Goal: Task Accomplishment & Management: Use online tool/utility

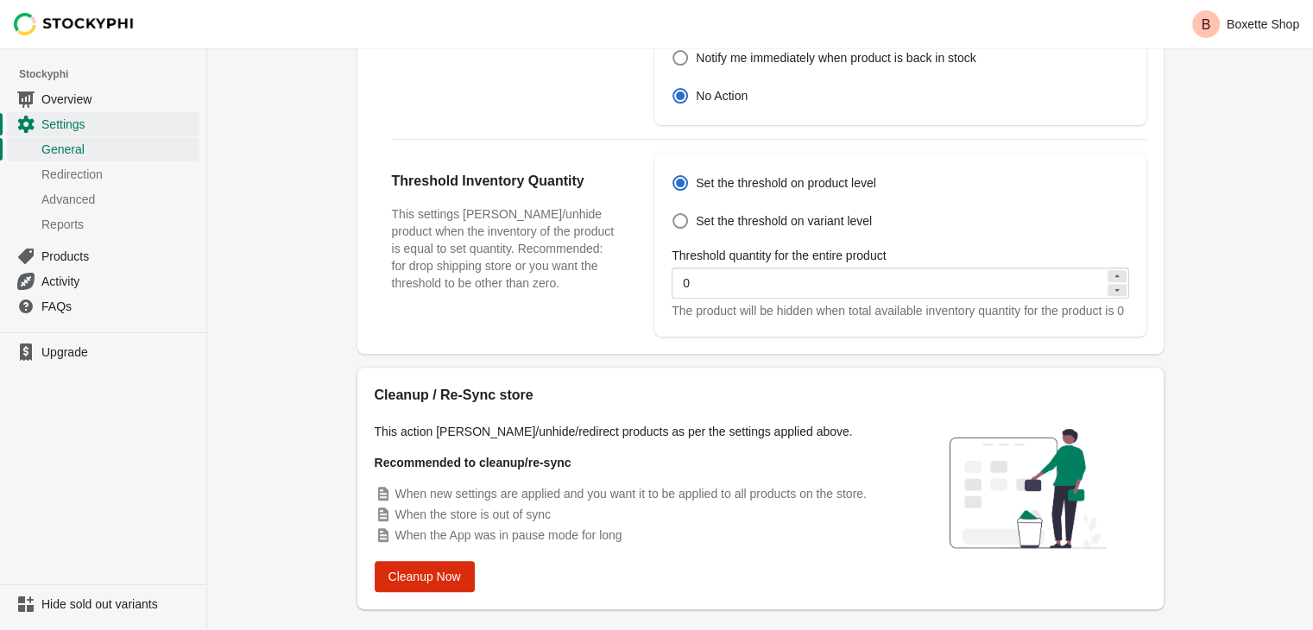
scroll to position [629, 0]
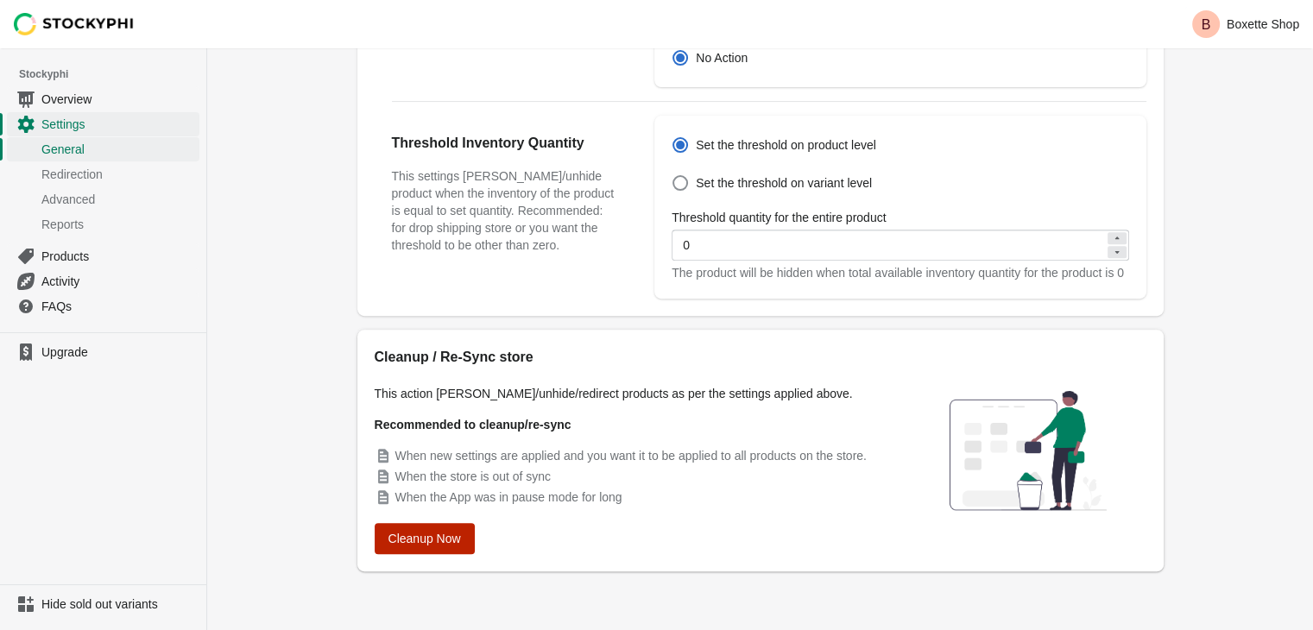
click at [439, 540] on span "Cleanup Now" at bounding box center [425, 539] width 73 height 14
